Goal: Task Accomplishment & Management: Complete application form

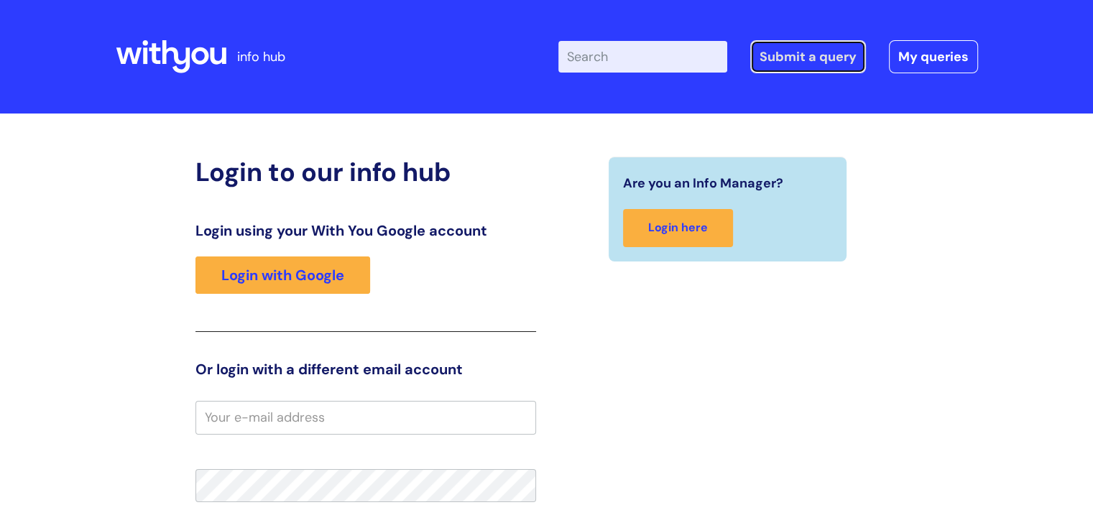
click at [831, 59] on link "Submit a query" at bounding box center [808, 56] width 116 height 33
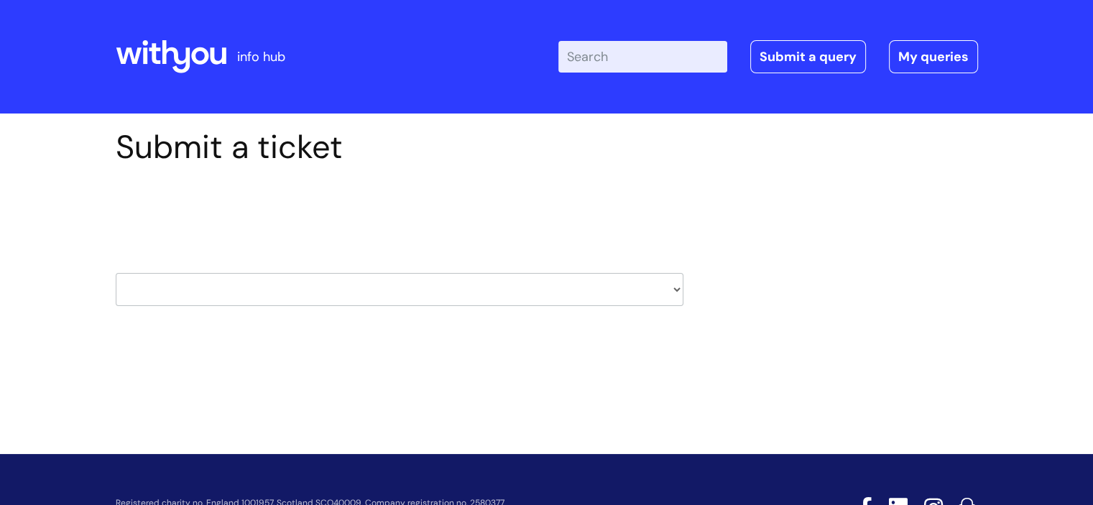
click at [674, 292] on select "HR / People IT and Support Clinical Drug Alerts Finance Accounts Data Support T…" at bounding box center [400, 289] width 568 height 33
select select "it_and_support"
click at [116, 273] on select "HR / People IT and Support Clinical Drug Alerts Finance Accounts Data Support T…" at bounding box center [400, 289] width 568 height 33
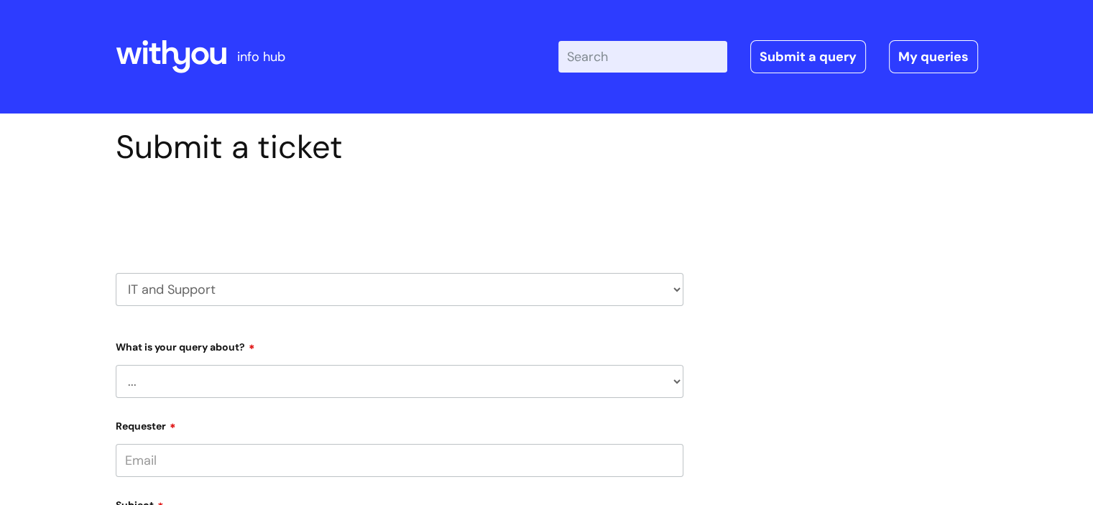
click at [268, 388] on select "... Mobile Phone Reset & MFA Accounts, Starters and Leavers IT Hardware issue I…" at bounding box center [400, 381] width 568 height 33
select select "IT Hardware issue"
click at [116, 365] on select "... Mobile Phone Reset & MFA Accounts, Starters and Leavers IT Hardware issue I…" at bounding box center [400, 381] width 568 height 33
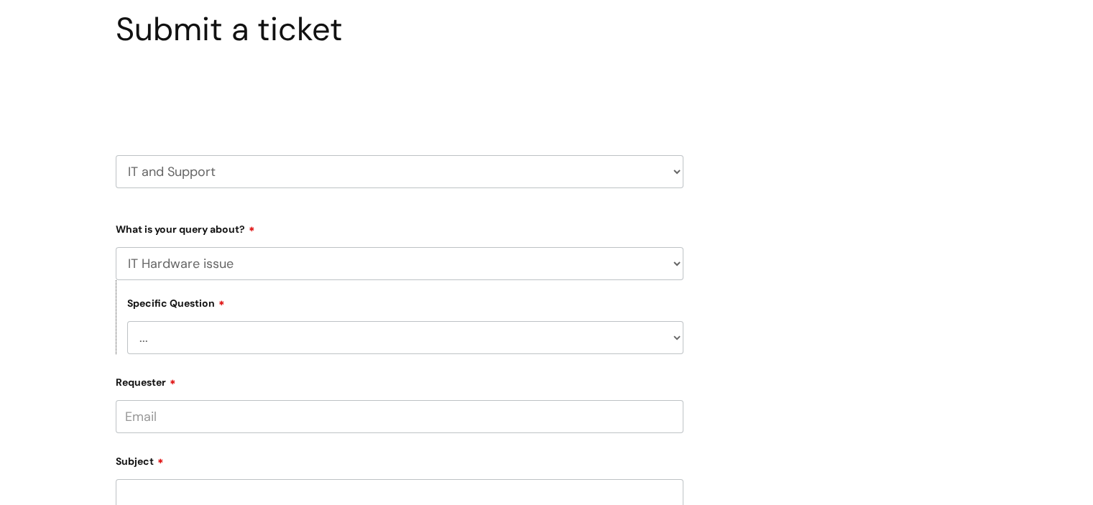
scroll to position [144, 0]
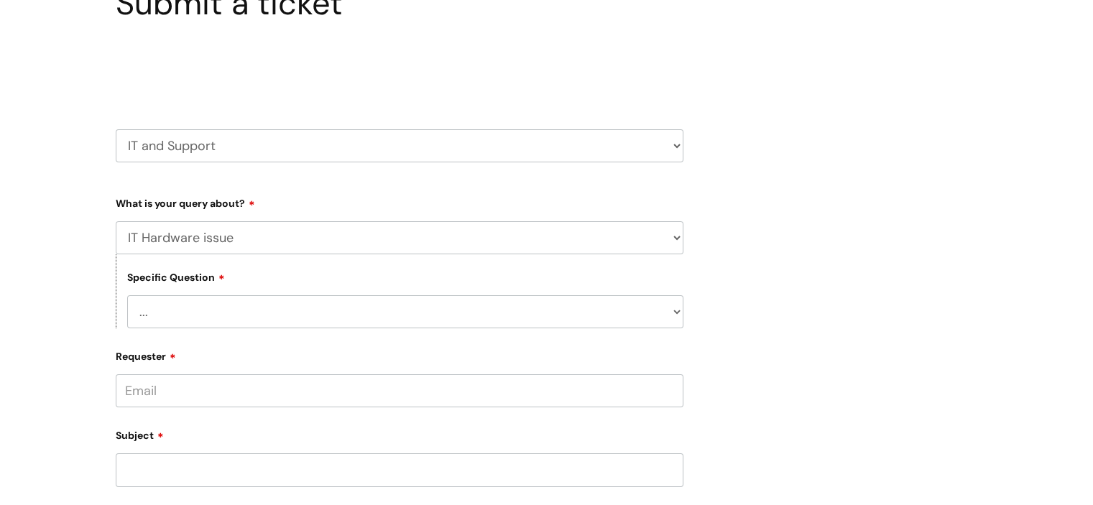
click at [351, 313] on select "... I need a new or replacement ... I’m waiting for new or replacement hardware…" at bounding box center [405, 311] width 556 height 33
select select "Problem with Laptop or Chromebook"
click at [127, 295] on select "... I need a new or replacement ... I’m waiting for new or replacement hardware…" at bounding box center [405, 311] width 556 height 33
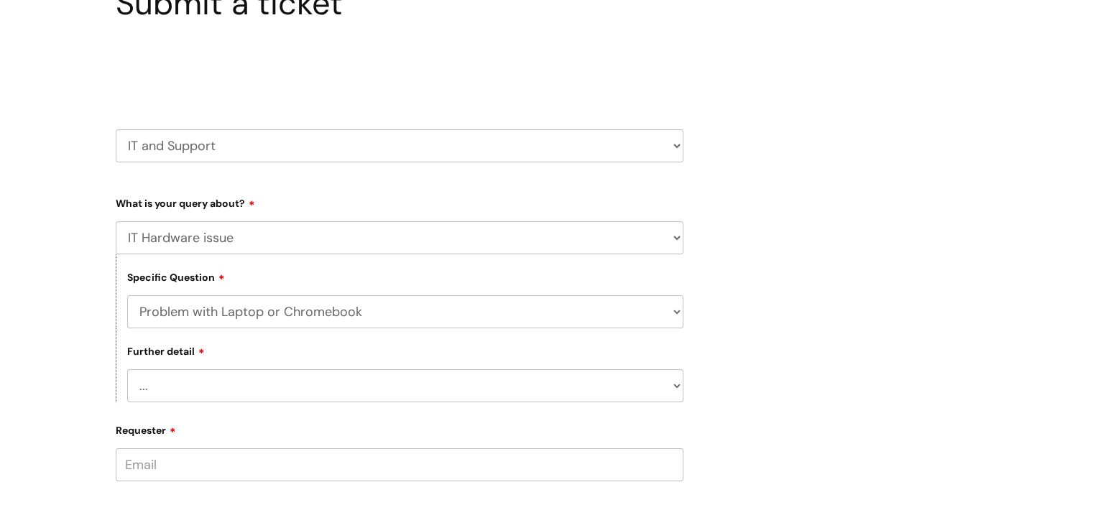
click at [219, 392] on select "... I’ve no sound / microphone I’ve got no internet or wifi I’ve got no camera …" at bounding box center [405, 385] width 556 height 33
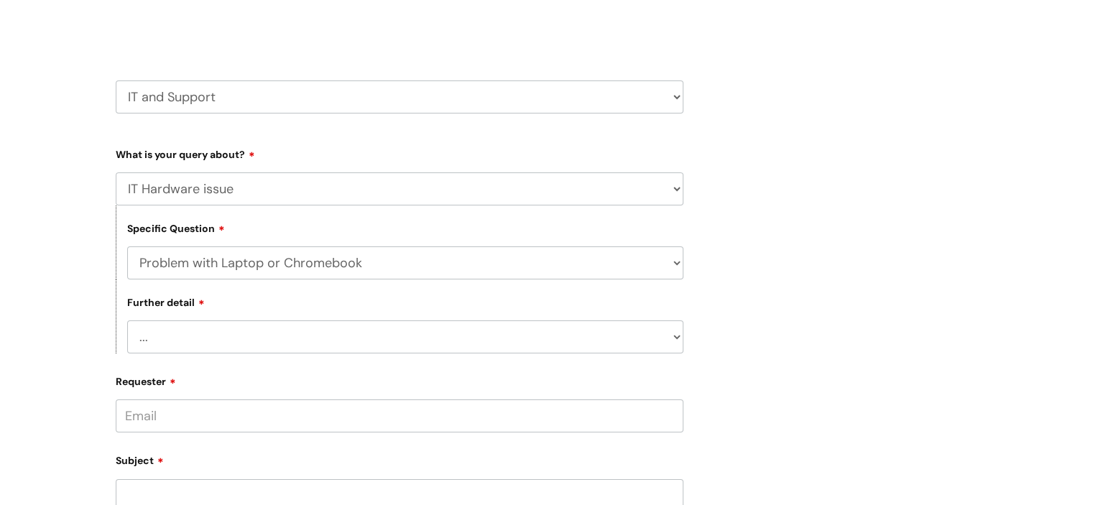
scroll to position [216, 0]
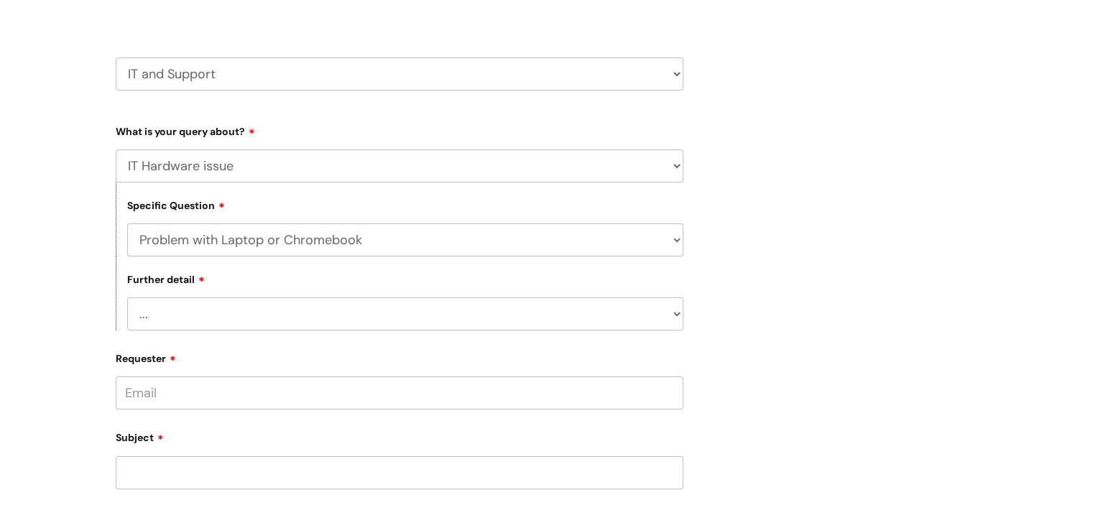
click at [245, 307] on select "... I’ve no sound / microphone I’ve got no internet or wifi I’ve got no camera …" at bounding box center [405, 314] width 556 height 33
click at [282, 243] on select "... I need a new or replacement ... I’m waiting for new or replacement hardware…" at bounding box center [405, 240] width 556 height 33
click at [127, 224] on select "... I need a new or replacement ... I’m waiting for new or replacement hardware…" at bounding box center [405, 240] width 556 height 33
click at [247, 298] on select "... I’ve no sound / microphone I’ve got no internet or wifi I’ve got no camera …" at bounding box center [405, 314] width 556 height 33
select select "I’ve got a display issue"
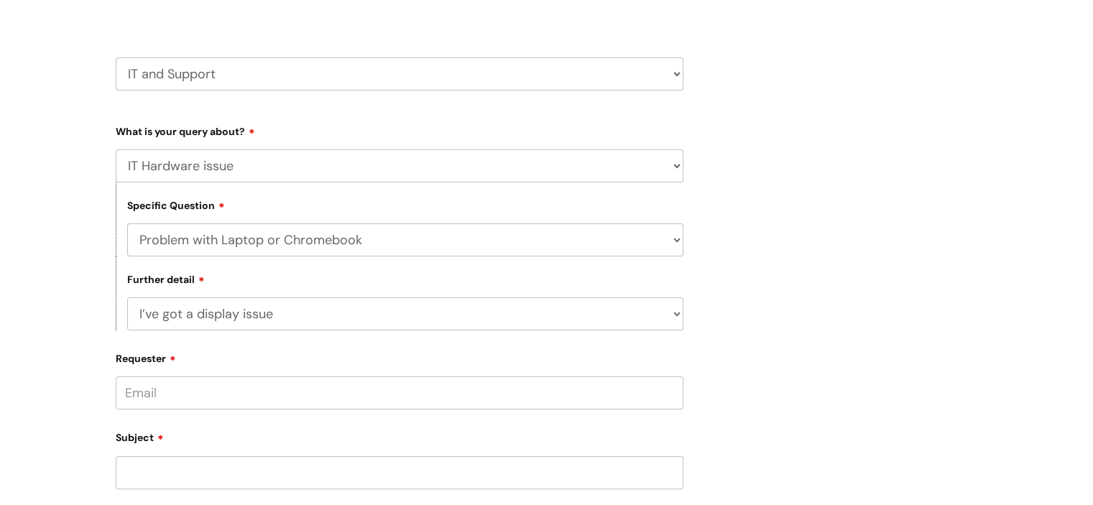
click at [127, 298] on select "... I’ve no sound / microphone I’ve got no internet or wifi I’ve got no camera …" at bounding box center [405, 314] width 556 height 33
click at [253, 405] on input "Requester" at bounding box center [400, 393] width 568 height 33
paste input "Anna Rybak <anna.rybak@wearewithyou.org.uk>"
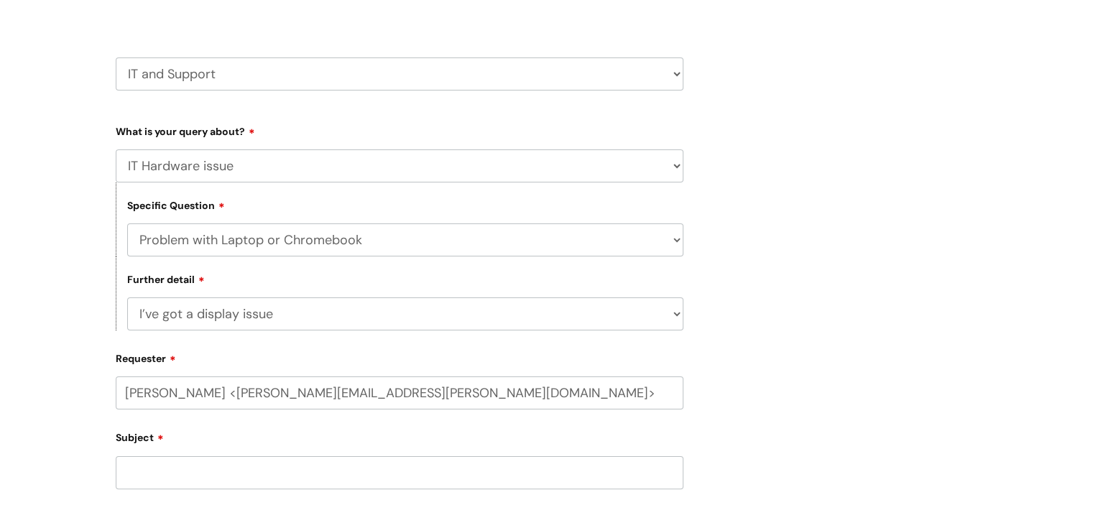
click at [207, 393] on input "Anna Rybak <anna.rybak@wearewithyou.org.uk>" at bounding box center [400, 393] width 568 height 33
drag, startPoint x: 195, startPoint y: 395, endPoint x: 451, endPoint y: 394, distance: 255.9
click at [451, 394] on input "Anna Rybak <anna.rybak@wearewithyou.org.uk>" at bounding box center [400, 393] width 568 height 33
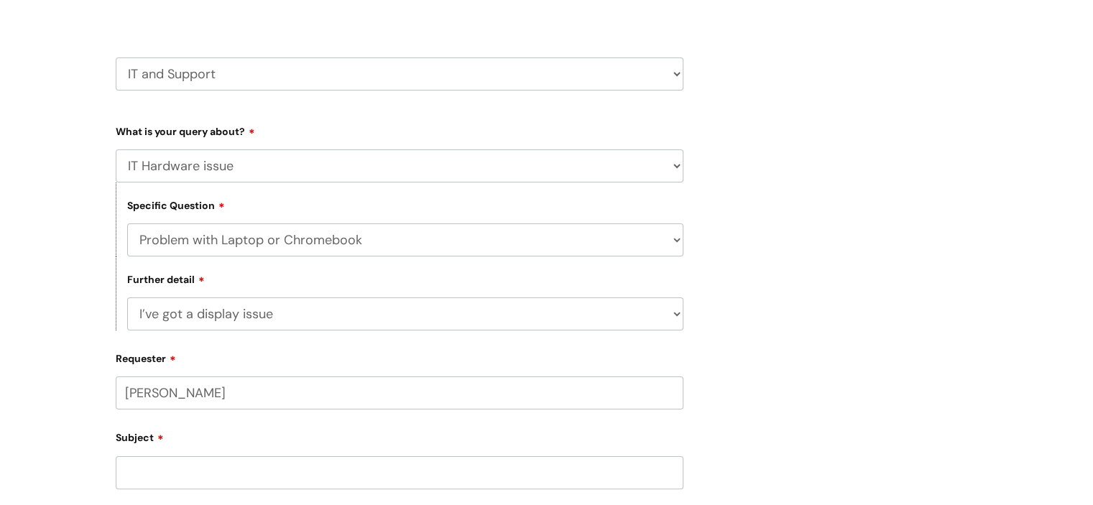
click at [172, 479] on div "Subject" at bounding box center [400, 457] width 568 height 64
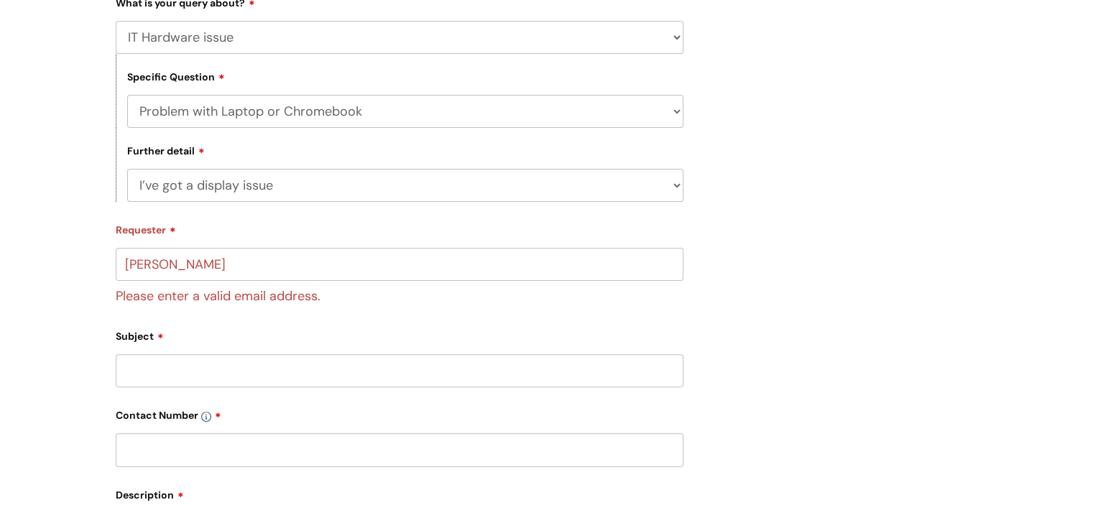
scroll to position [359, 0]
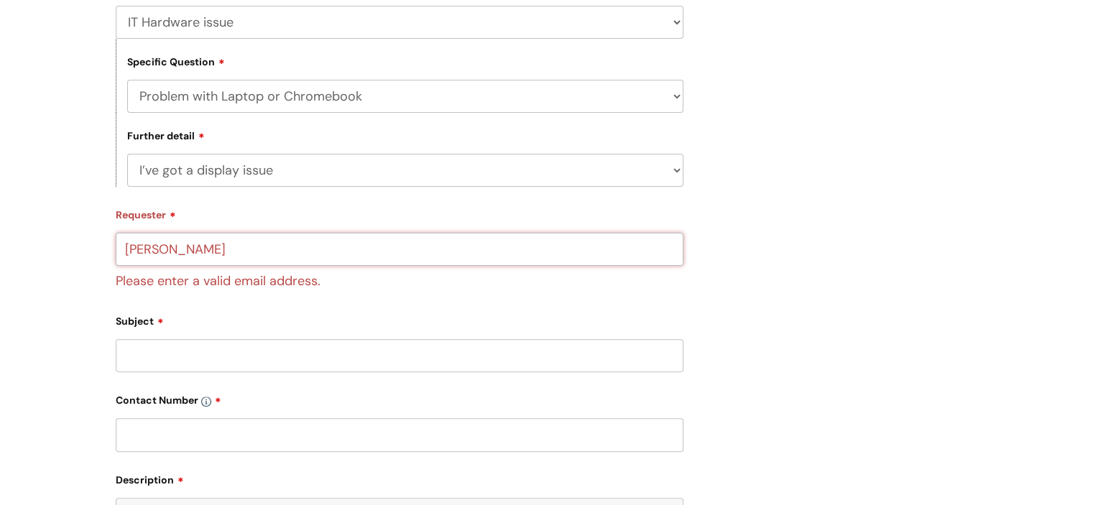
click at [239, 248] on input "Anna Rybak" at bounding box center [400, 249] width 568 height 33
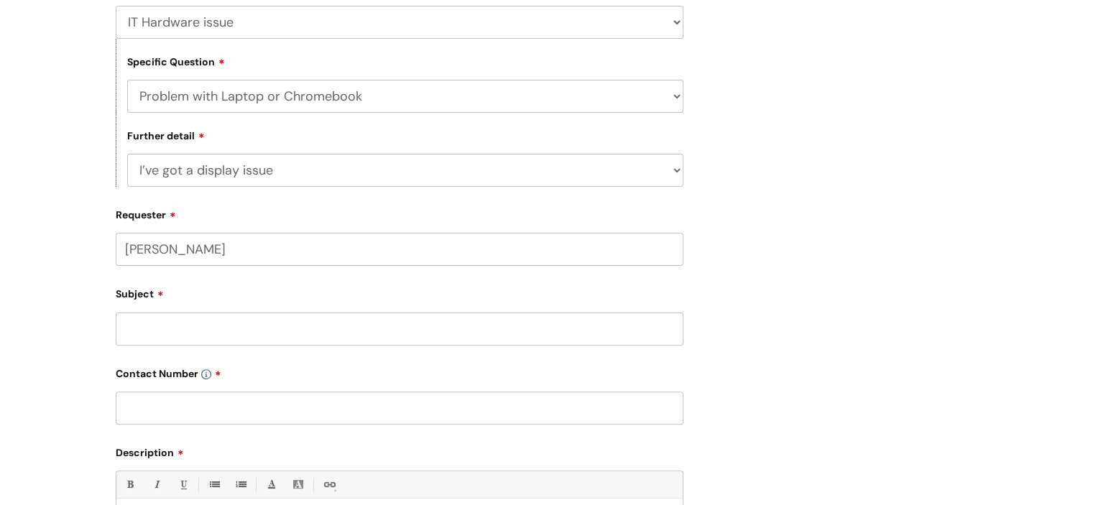
paste input "Anna Rybak <anna.rybak@wearewithyou.org.uk>"
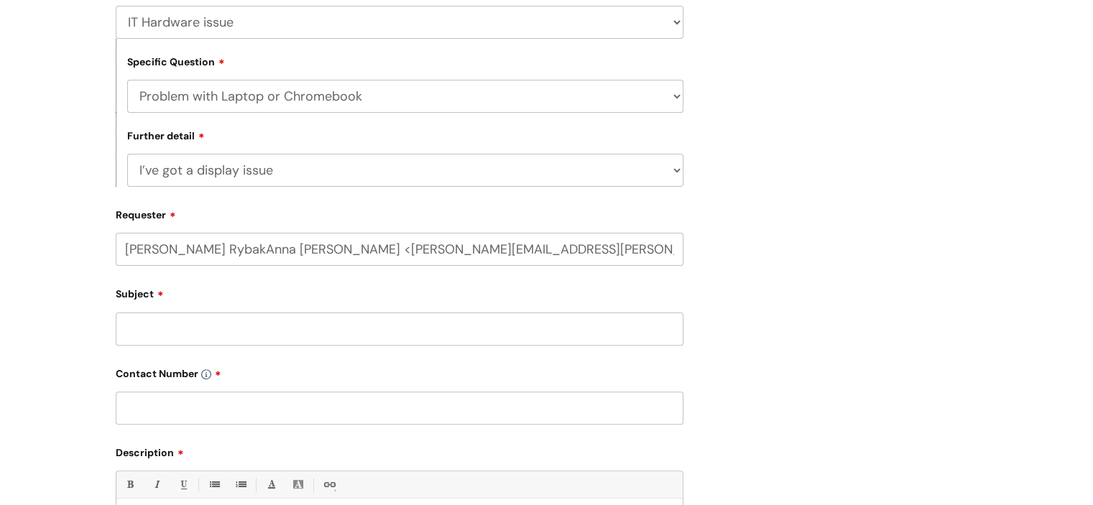
drag, startPoint x: 275, startPoint y: 251, endPoint x: 1, endPoint y: 232, distance: 273.7
click at [1, 232] on div "Submit a ticket Select issue type HR / People IT and Support Clinical Drug Aler…" at bounding box center [546, 278] width 1093 height 1049
click at [364, 244] on input "anna.rybak@wearewithyou.org.uk>" at bounding box center [400, 249] width 568 height 33
type input "anna.rybak@wearewithyou.org.uk"
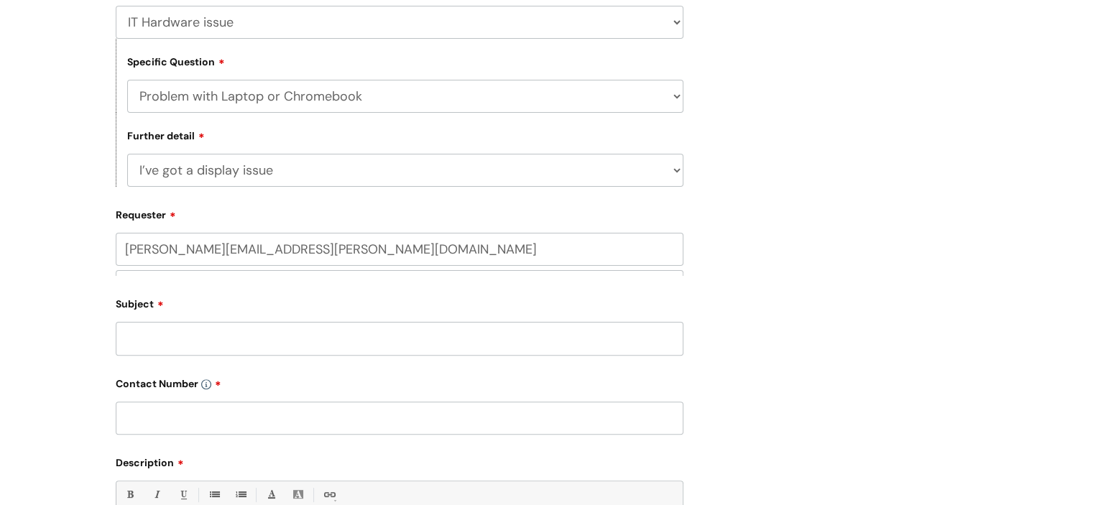
click at [222, 338] on input "Subject" at bounding box center [400, 338] width 568 height 33
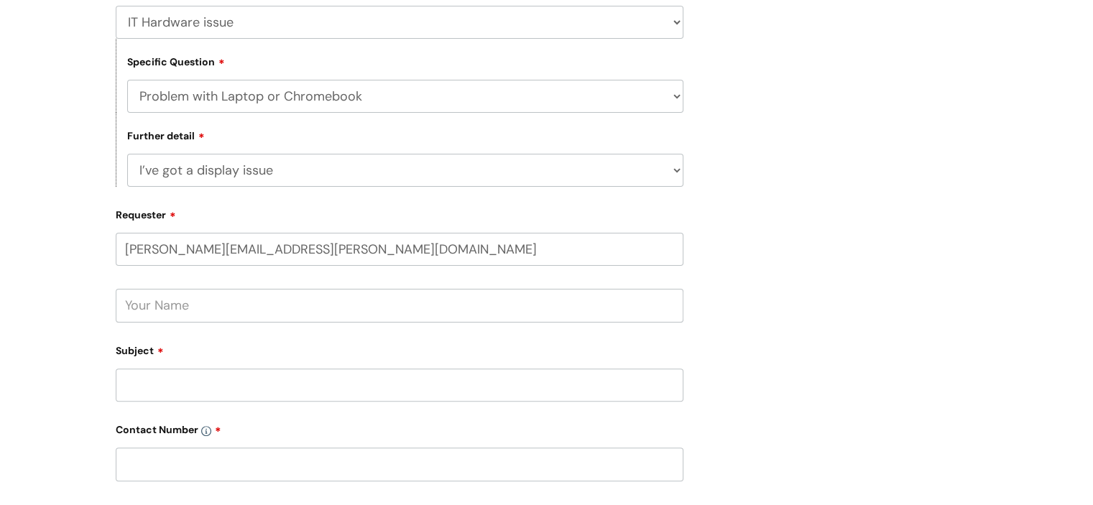
click at [221, 302] on input "text" at bounding box center [400, 305] width 568 height 33
type input "Anna Rybak"
click at [208, 394] on input "Subject" at bounding box center [400, 385] width 568 height 33
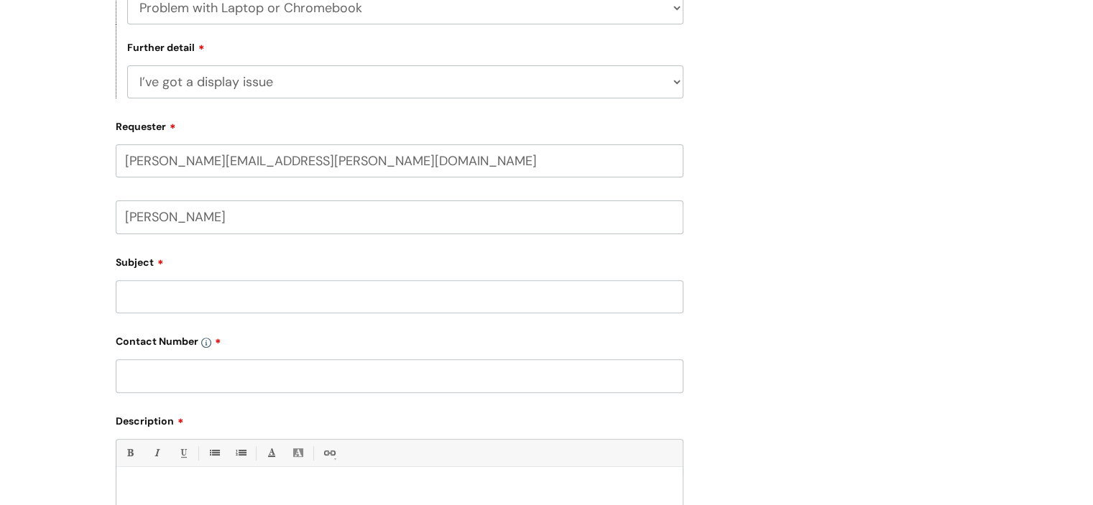
scroll to position [503, 0]
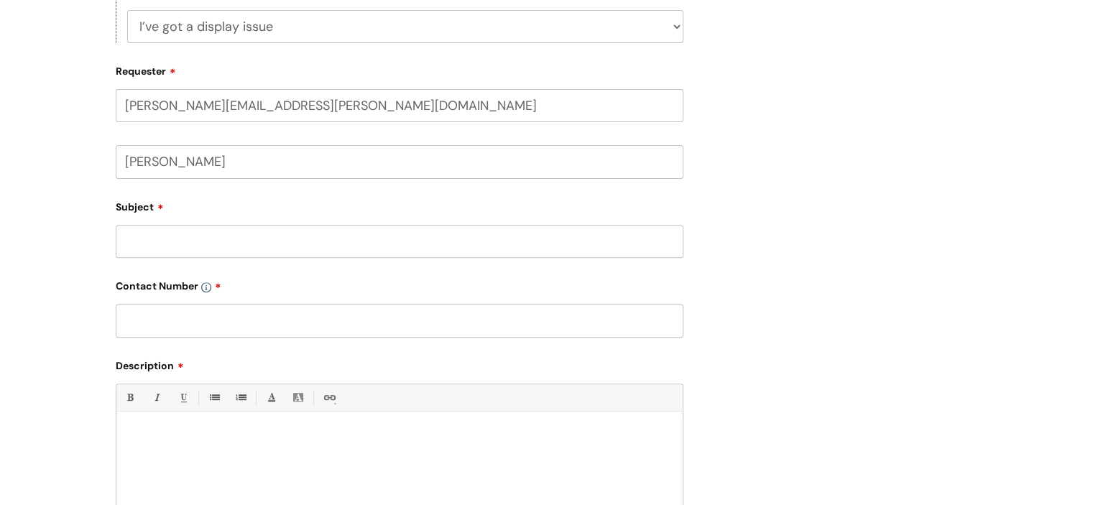
click at [207, 324] on input "text" at bounding box center [400, 320] width 568 height 33
paste input "07974350043 as my chromebook login is denied post shut down?"
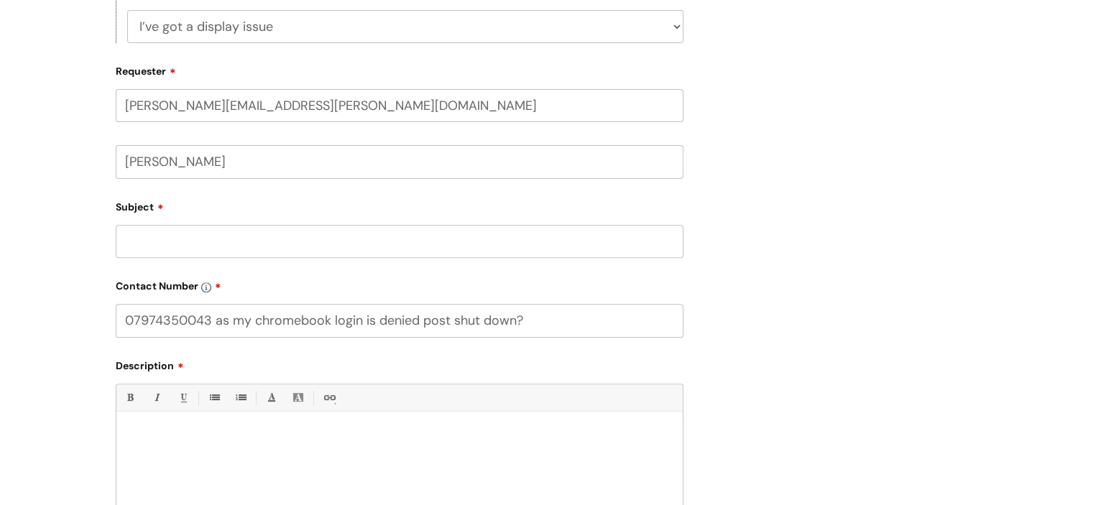
drag, startPoint x: 218, startPoint y: 321, endPoint x: 574, endPoint y: 336, distance: 356.0
click at [555, 339] on form "Type Of Request ... Accounts (Finance) Alerts! (For clinical team) Data Protect…" at bounding box center [400, 232] width 568 height 801
type input "07974350043"
click at [162, 252] on input "Subject" at bounding box center [400, 241] width 568 height 33
paste input "07974350043 as my chromebook login is denied post shut down?"
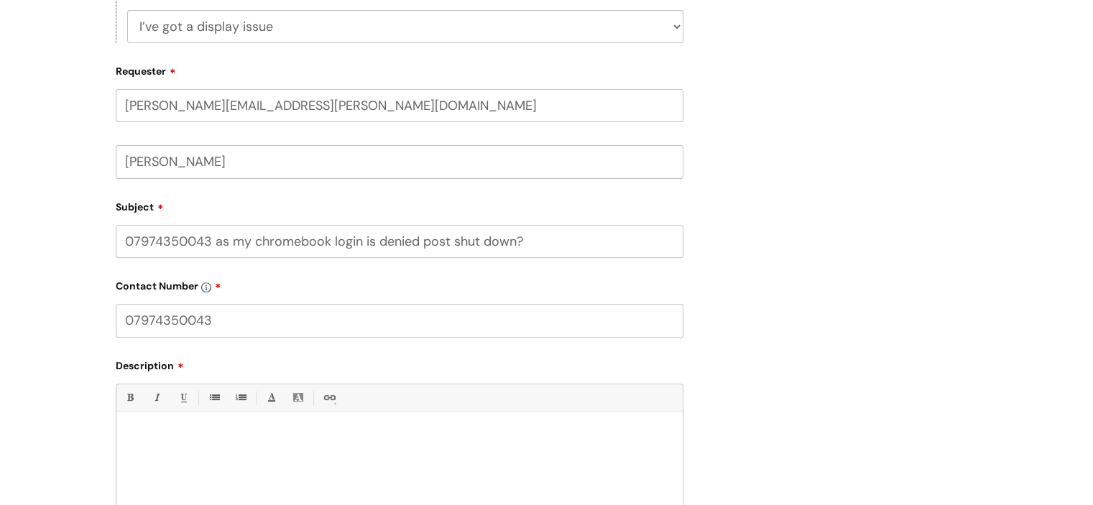
click at [253, 244] on input "07974350043 as my chromebook login is denied post shut down?" at bounding box center [400, 241] width 568 height 33
click at [249, 242] on input "07974350043 as my chromebook login is denied post shut down?" at bounding box center [400, 241] width 568 height 33
drag, startPoint x: 249, startPoint y: 242, endPoint x: 44, endPoint y: 243, distance: 204.8
click at [44, 243] on div "Submit a ticket Select issue type HR / People IT and Support Clinical Drug Aler…" at bounding box center [546, 162] width 1093 height 1105
type input "Chromebook login is denied post shut down?"
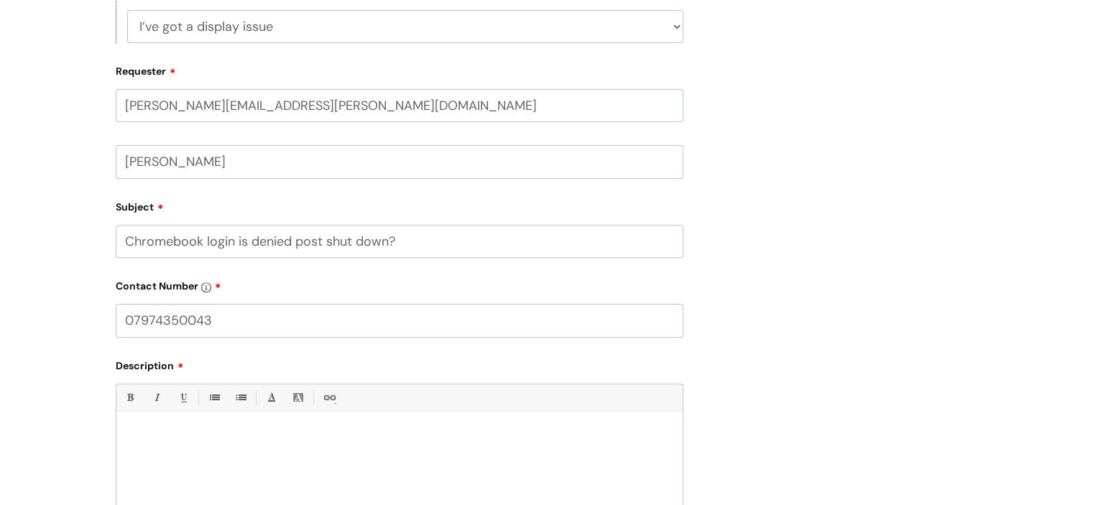
click at [193, 445] on div at bounding box center [399, 468] width 566 height 99
click at [182, 439] on p at bounding box center [399, 436] width 545 height 13
paste div
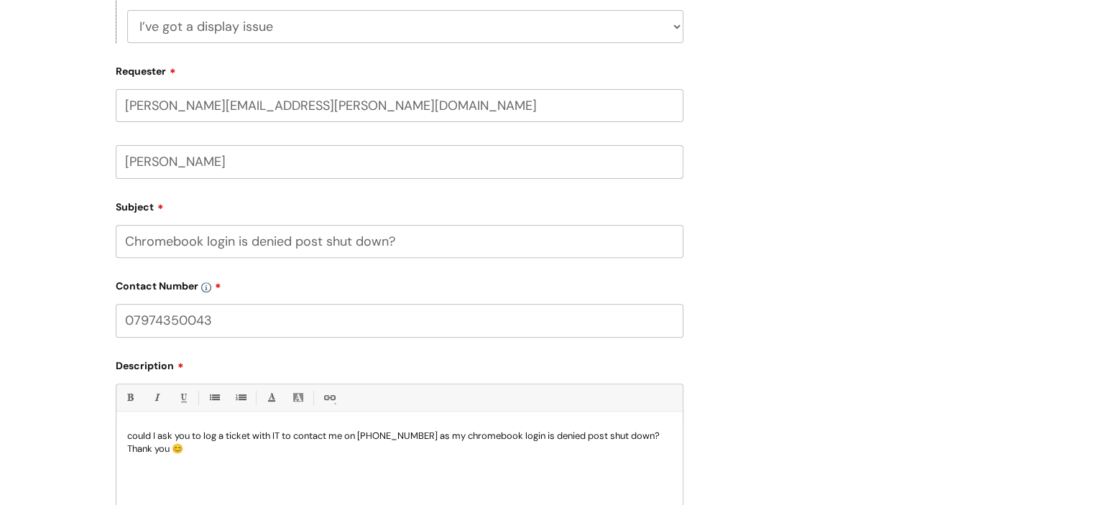
click at [125, 436] on div "could I ask you to log a ticket with IT to contact me on 07974350043 as my chro…" at bounding box center [399, 468] width 566 height 99
click at [359, 433] on p "Please could you contact Anna on 07974350043 as my chromebook login is denied p…" at bounding box center [399, 443] width 545 height 26
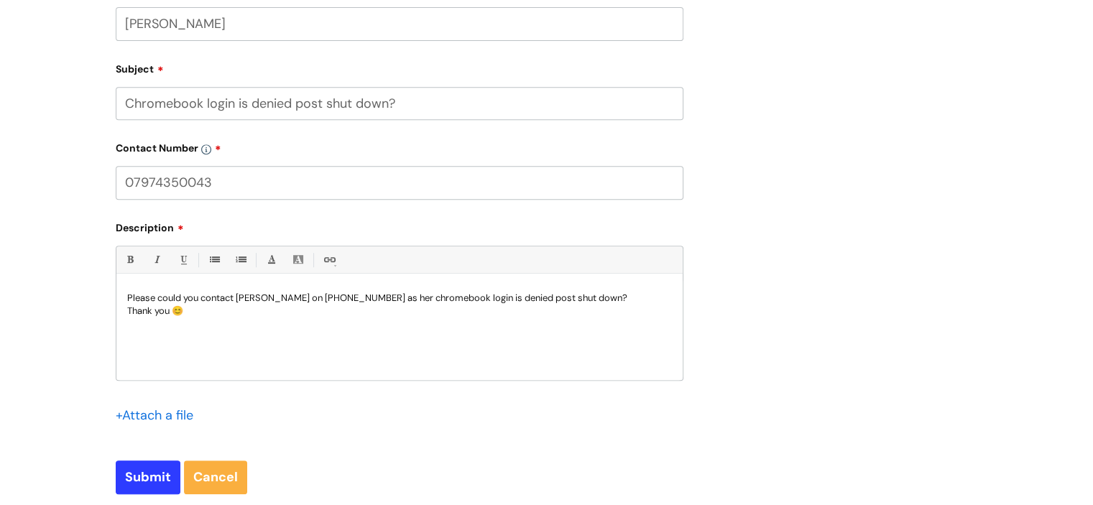
scroll to position [647, 0]
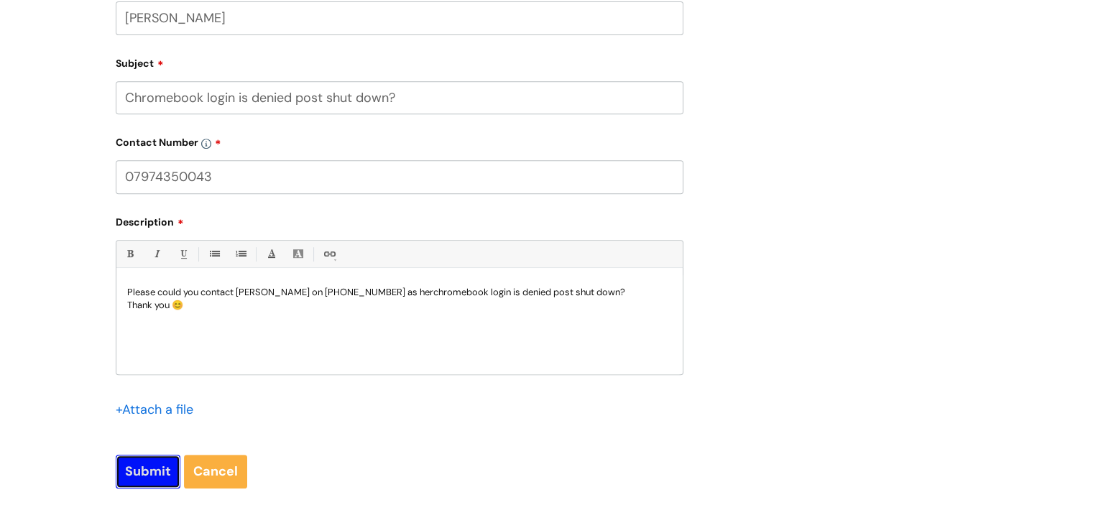
click at [129, 472] on input "Submit" at bounding box center [148, 471] width 65 height 33
type input "Please Wait..."
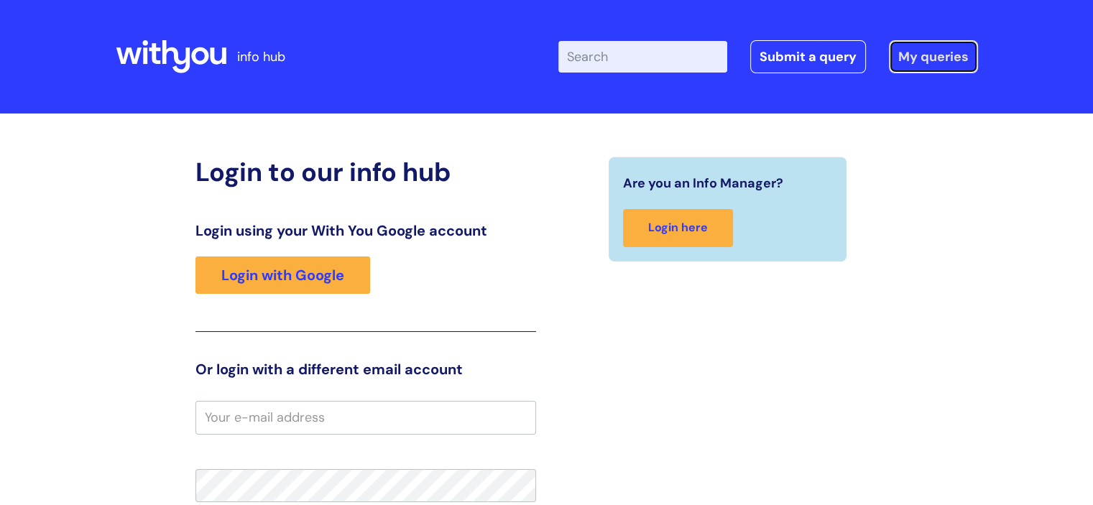
click at [958, 57] on link "My queries" at bounding box center [933, 56] width 89 height 33
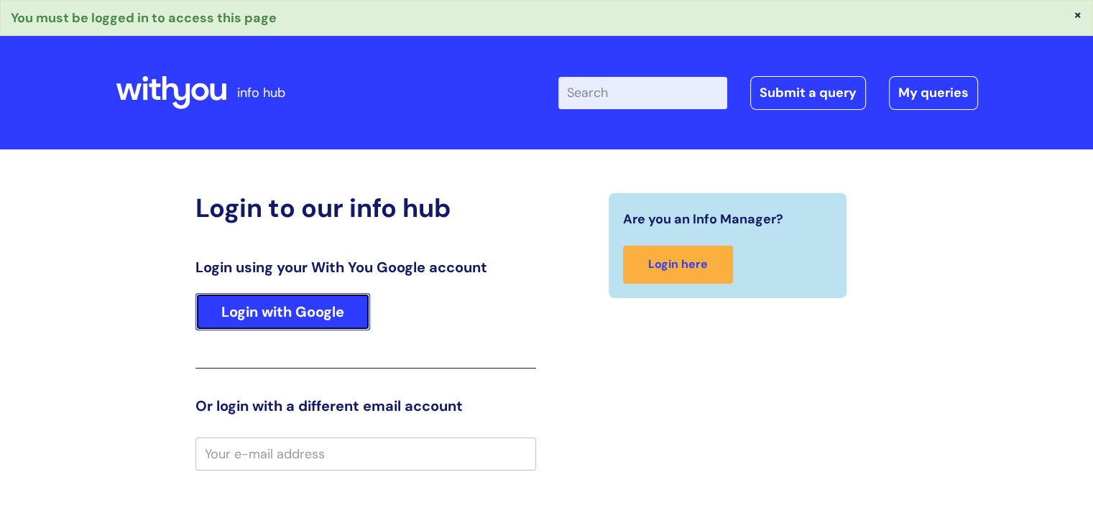
click at [328, 315] on link "Login with Google" at bounding box center [282, 311] width 175 height 37
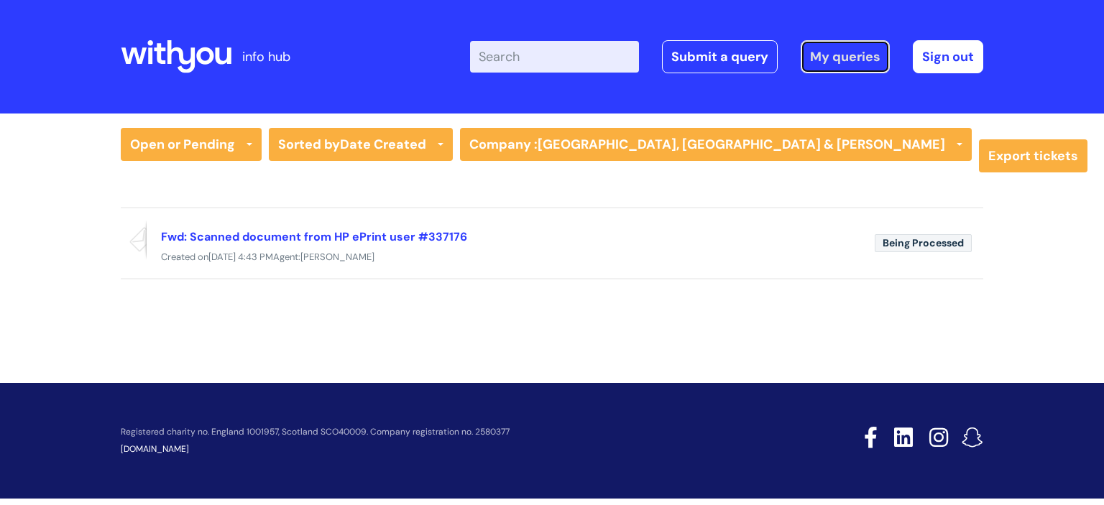
click at [833, 52] on link "My queries" at bounding box center [845, 56] width 89 height 33
click at [839, 63] on link "My queries" at bounding box center [845, 56] width 89 height 33
click at [842, 56] on link "My queries" at bounding box center [845, 56] width 89 height 33
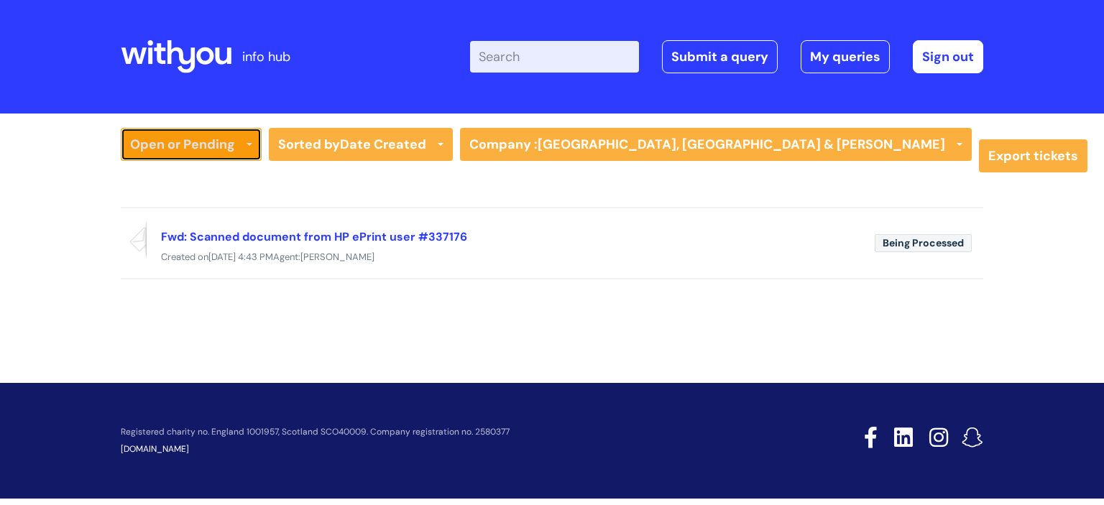
click at [209, 146] on link "Open or Pending" at bounding box center [191, 144] width 141 height 33
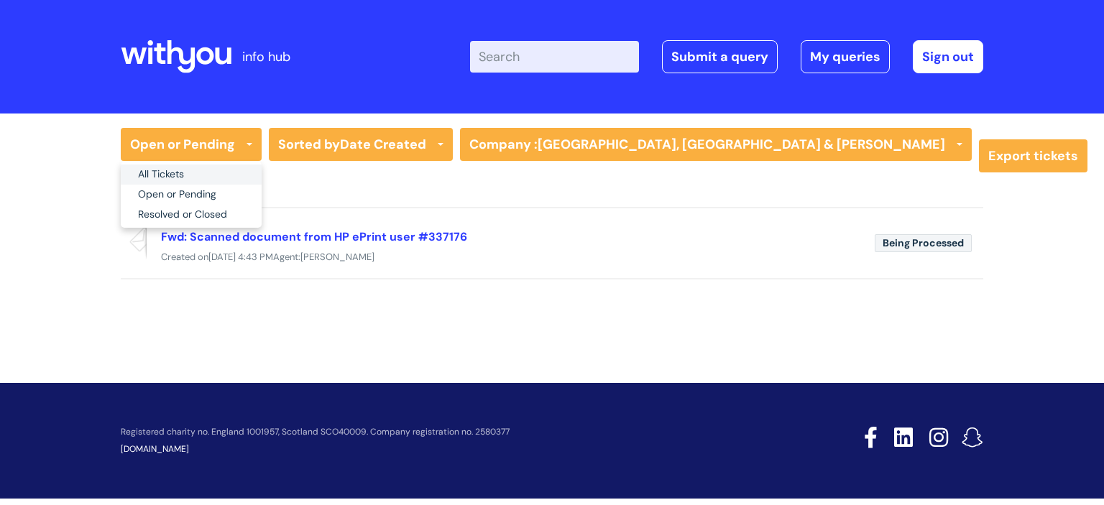
click at [184, 170] on link "All Tickets" at bounding box center [191, 175] width 141 height 20
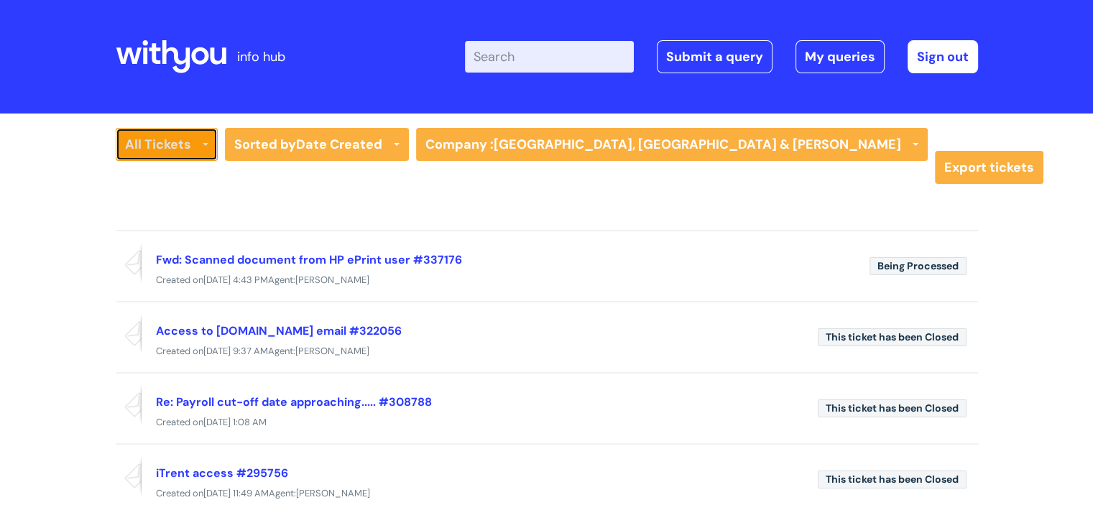
click at [181, 146] on link "All Tickets" at bounding box center [167, 144] width 102 height 33
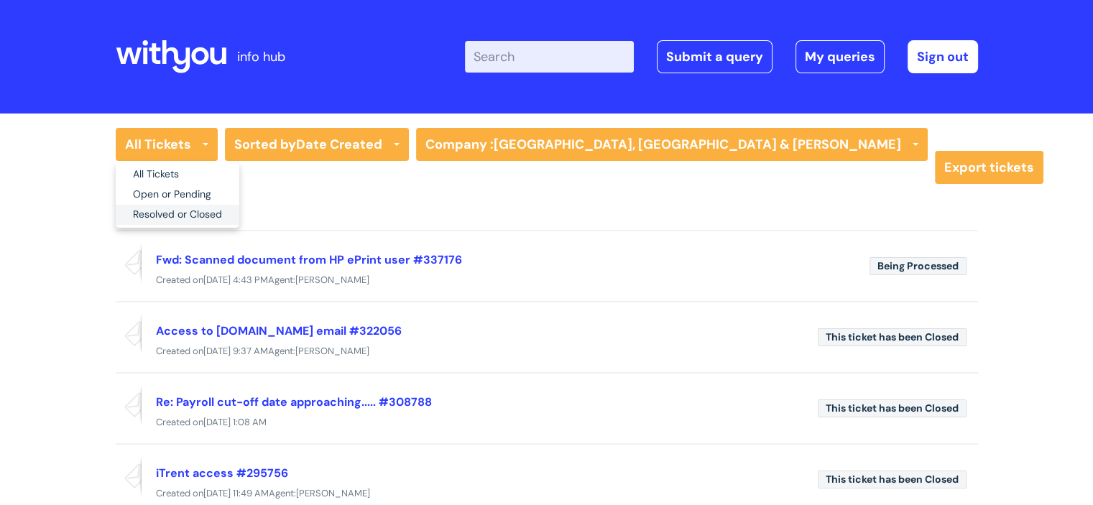
click at [183, 215] on link "Resolved or Closed" at bounding box center [178, 215] width 124 height 20
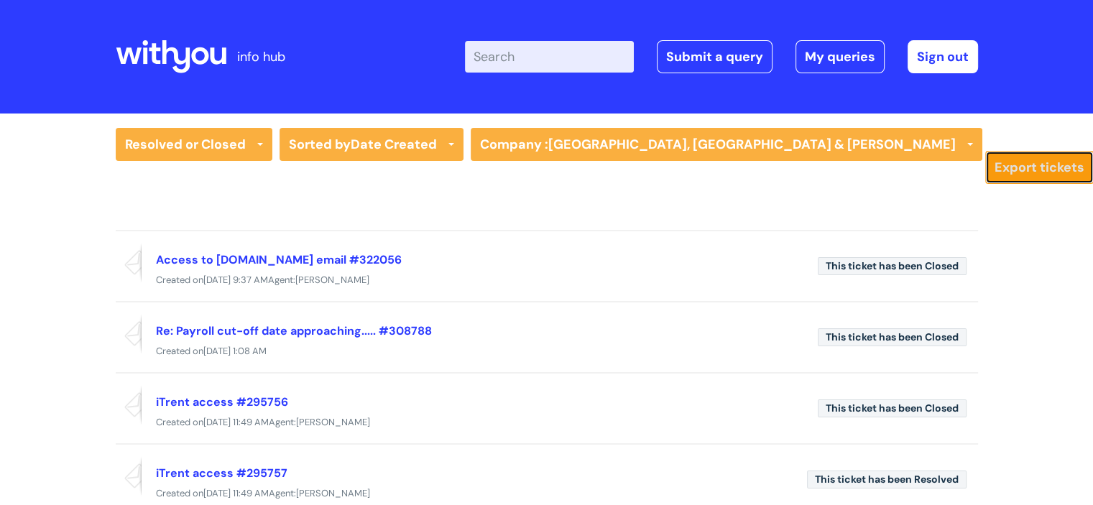
click at [985, 163] on link "Export tickets" at bounding box center [1039, 167] width 109 height 33
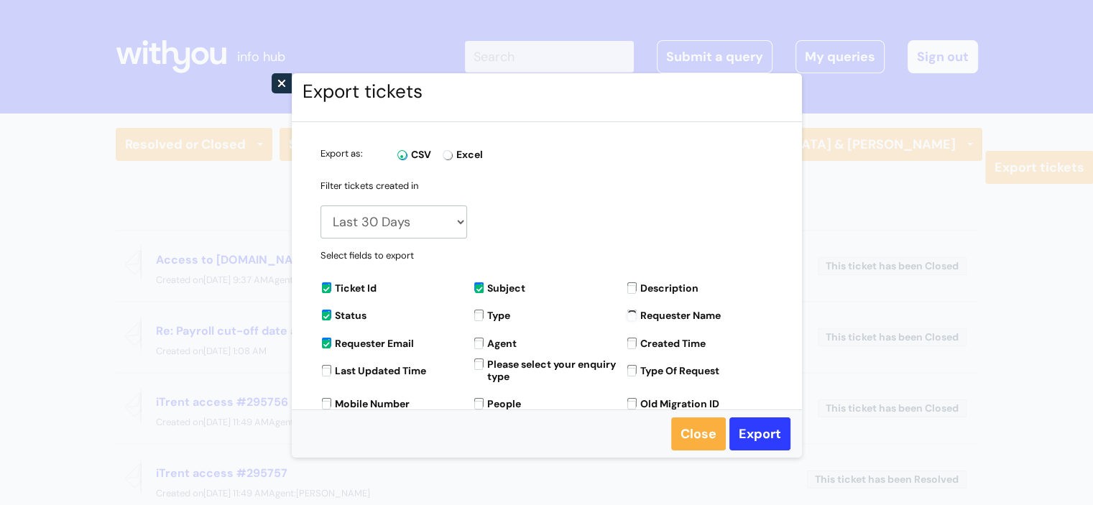
click at [628, 313] on input "Requester Name" at bounding box center [631, 314] width 9 height 9
checkbox input "true"
click at [279, 88] on button "×" at bounding box center [282, 83] width 20 height 20
